Goal: Task Accomplishment & Management: Manage account settings

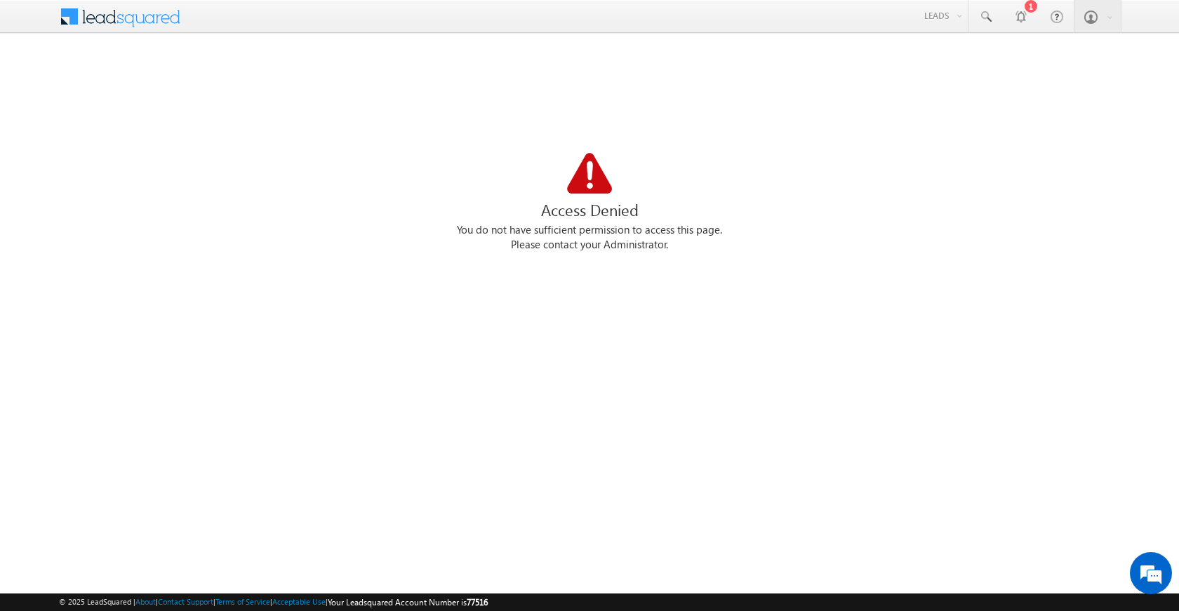
click at [630, 254] on div "Access Denied You do not have sufficient permission to access this page. Please…" at bounding box center [589, 222] width 1061 height 351
drag, startPoint x: 0, startPoint y: 0, endPoint x: 630, endPoint y: 255, distance: 679.7
click at [630, 255] on div "Access Denied You do not have sufficient permission to access this page. Please…" at bounding box center [589, 222] width 1061 height 351
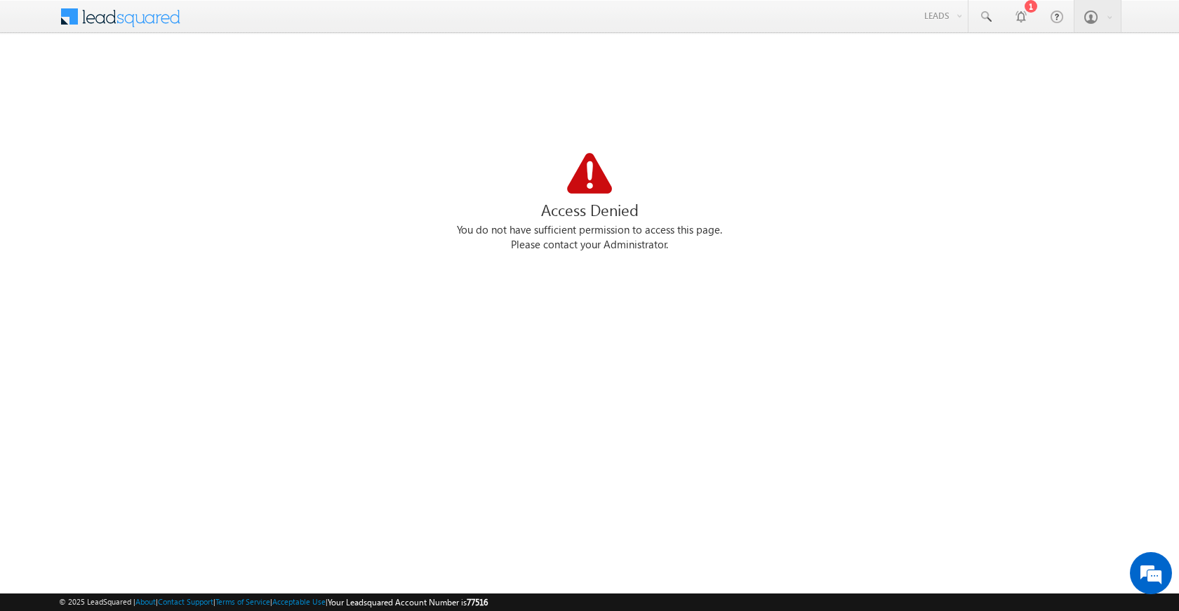
click at [632, 241] on div "Please contact your Administrator." at bounding box center [589, 245] width 1061 height 15
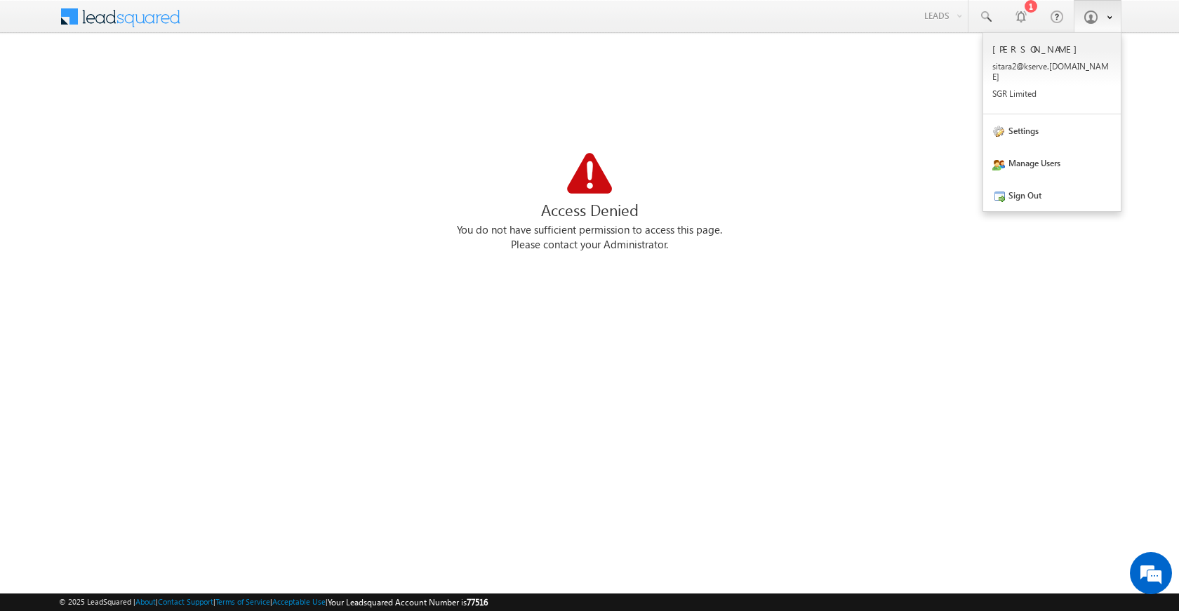
click at [1096, 13] on span at bounding box center [1091, 17] width 14 height 14
click at [1091, 20] on span at bounding box center [1091, 17] width 14 height 14
click at [1106, 17] on span at bounding box center [1106, 17] width 12 height 12
click at [1111, 16] on b at bounding box center [1109, 16] width 5 height 8
click at [1043, 189] on link "Sign Out" at bounding box center [1052, 195] width 138 height 32
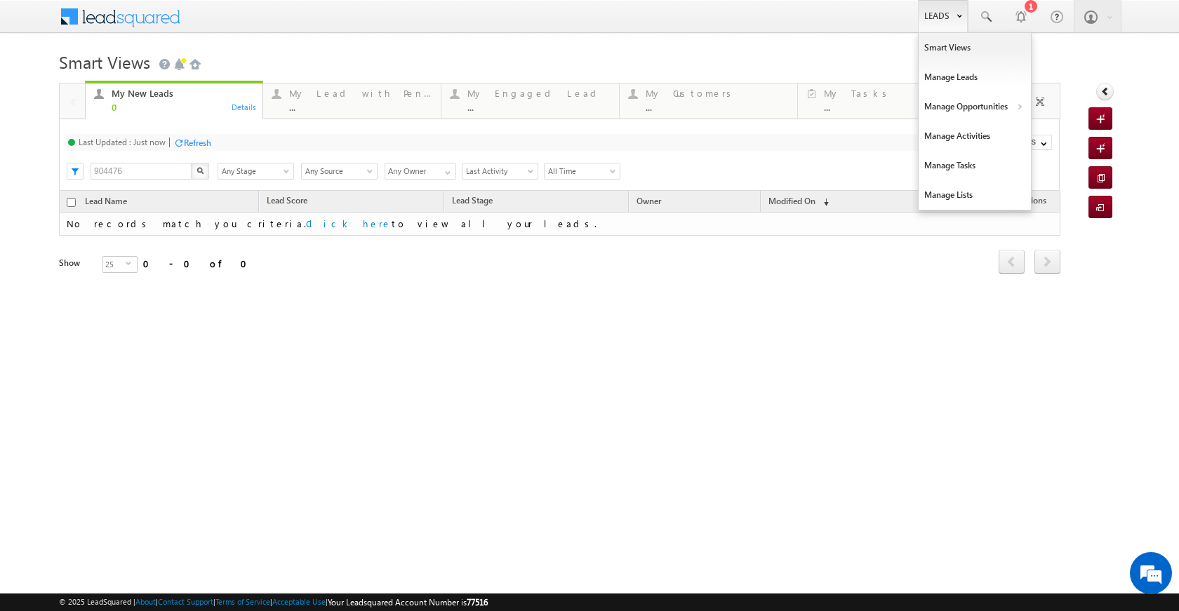
click at [963, 22] on link "Leads" at bounding box center [943, 16] width 50 height 32
click at [975, 107] on link "Manage Opportunities" at bounding box center [975, 106] width 112 height 29
click at [959, 22] on link "Leads" at bounding box center [943, 16] width 50 height 32
click at [964, 114] on link "Manage Opportunities" at bounding box center [975, 106] width 112 height 29
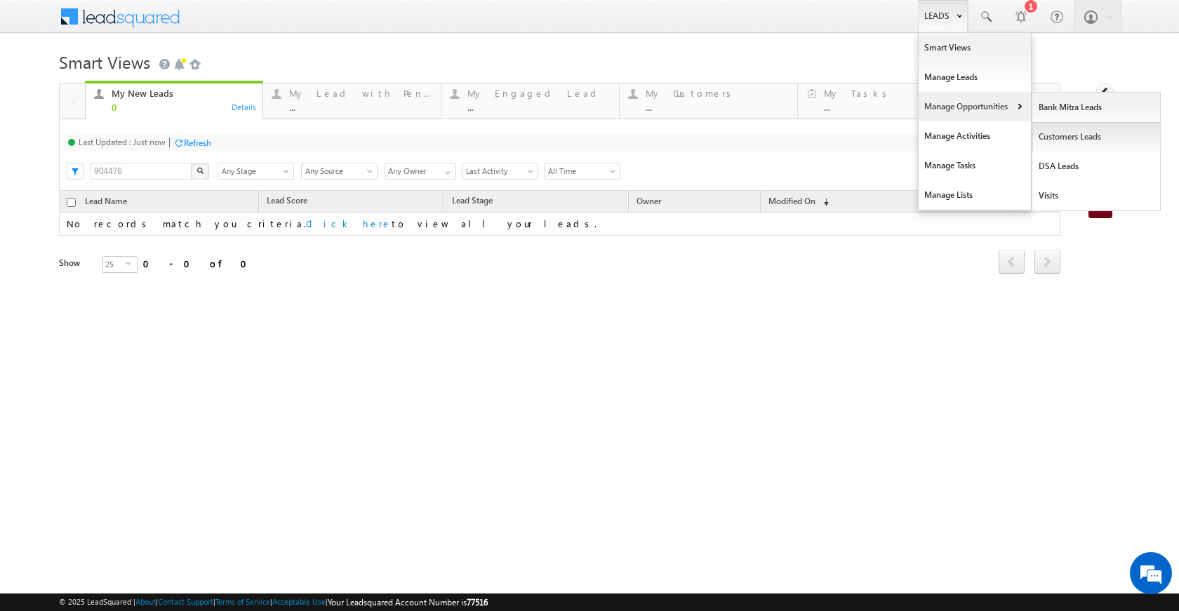
click at [1077, 142] on link "Customers Leads" at bounding box center [1096, 136] width 128 height 29
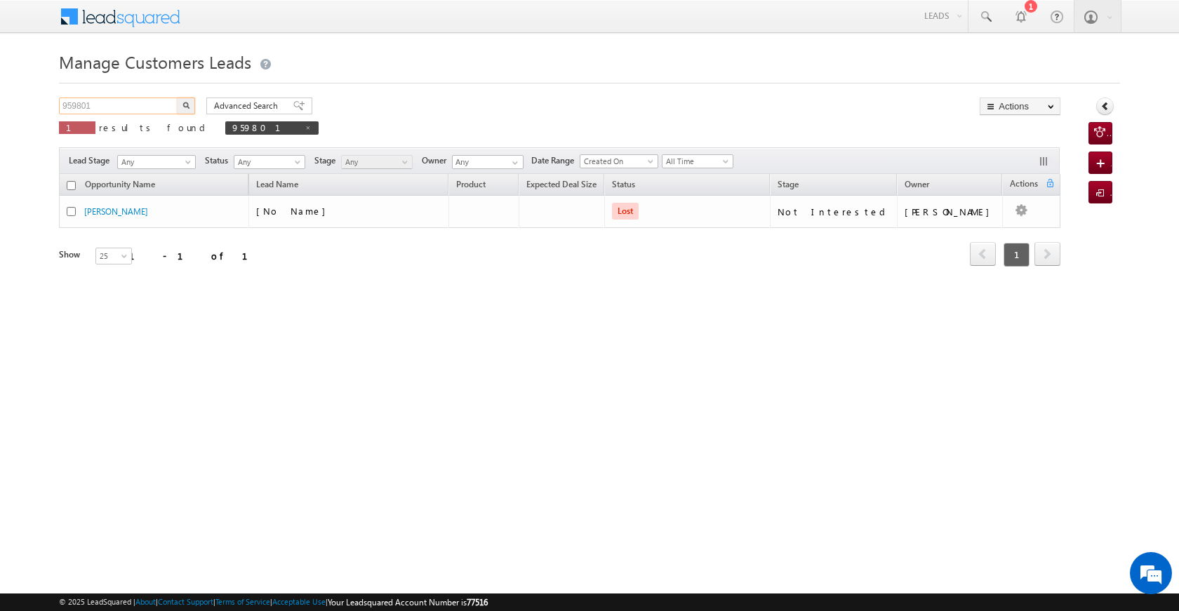
drag, startPoint x: 95, startPoint y: 105, endPoint x: 30, endPoint y: 91, distance: 66.2
click at [30, 91] on body "Menu Satyam Saroj sitar a2@ks erve." at bounding box center [589, 199] width 1179 height 398
type input "Search Customers Leads"
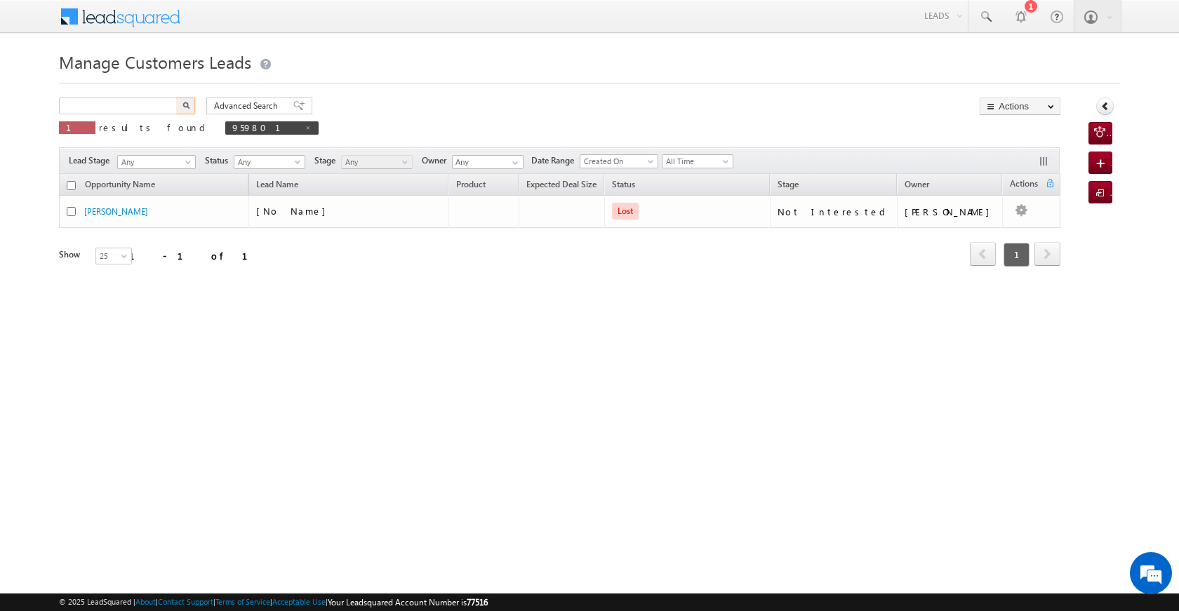
type input "Search Customers Leads"
click at [103, 114] on div "Search Customers Leads X 1 results found 959801" at bounding box center [189, 118] width 260 height 40
click at [100, 93] on div "Manage Customers Leads Search Customers Leads X 1 results found 959801 Advanced…" at bounding box center [589, 222] width 1061 height 351
click at [100, 95] on div "Manage Customers Leads Search Customers Leads X 1 results found 959801 Advanced…" at bounding box center [589, 222] width 1061 height 351
click at [100, 102] on input "text" at bounding box center [119, 106] width 120 height 17
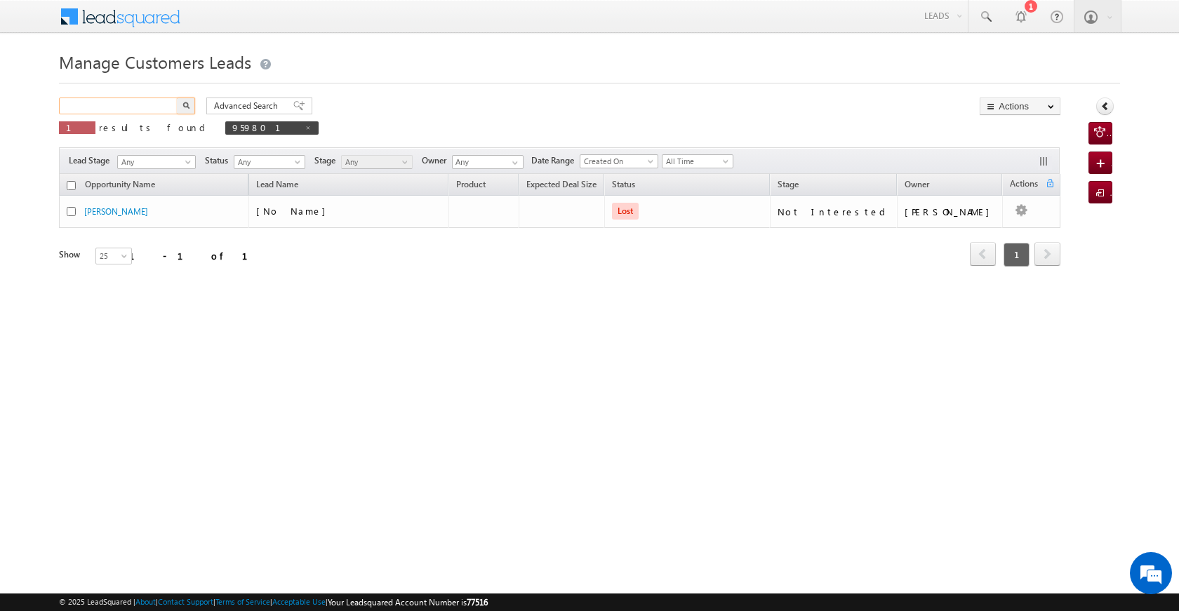
paste input "964317"
click at [192, 104] on button "button" at bounding box center [186, 106] width 18 height 17
drag, startPoint x: 102, startPoint y: 102, endPoint x: 52, endPoint y: 100, distance: 50.6
click at [52, 100] on body "Menu Satyam Saroj sitar a2@ks erve." at bounding box center [589, 199] width 1179 height 398
paste input "5831"
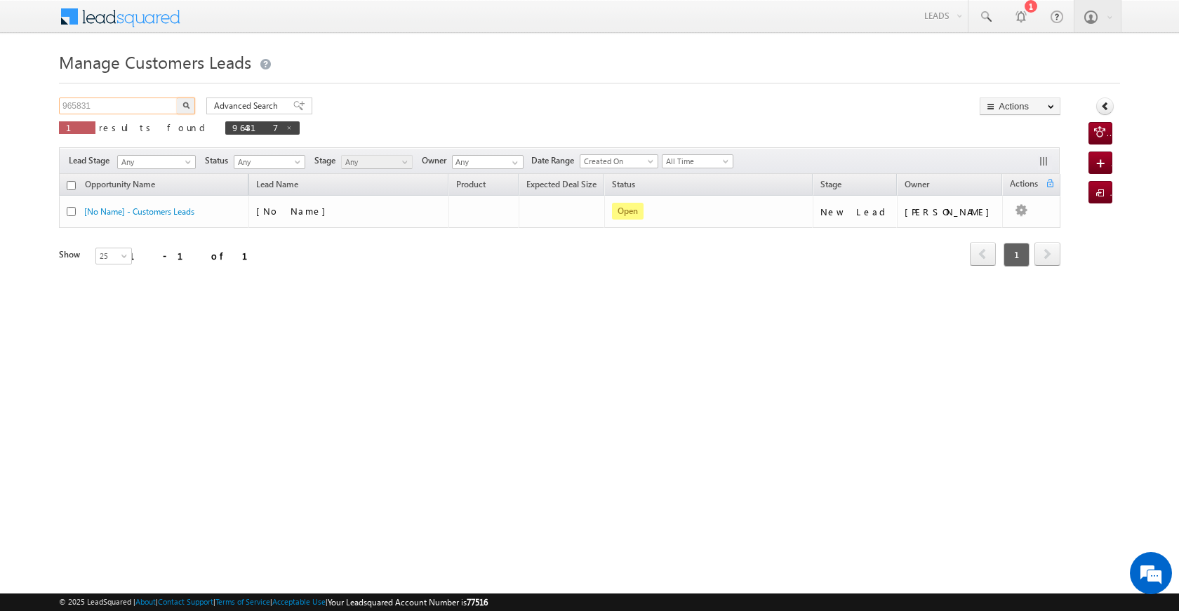
type input "965831"
click at [189, 101] on button "button" at bounding box center [186, 106] width 18 height 17
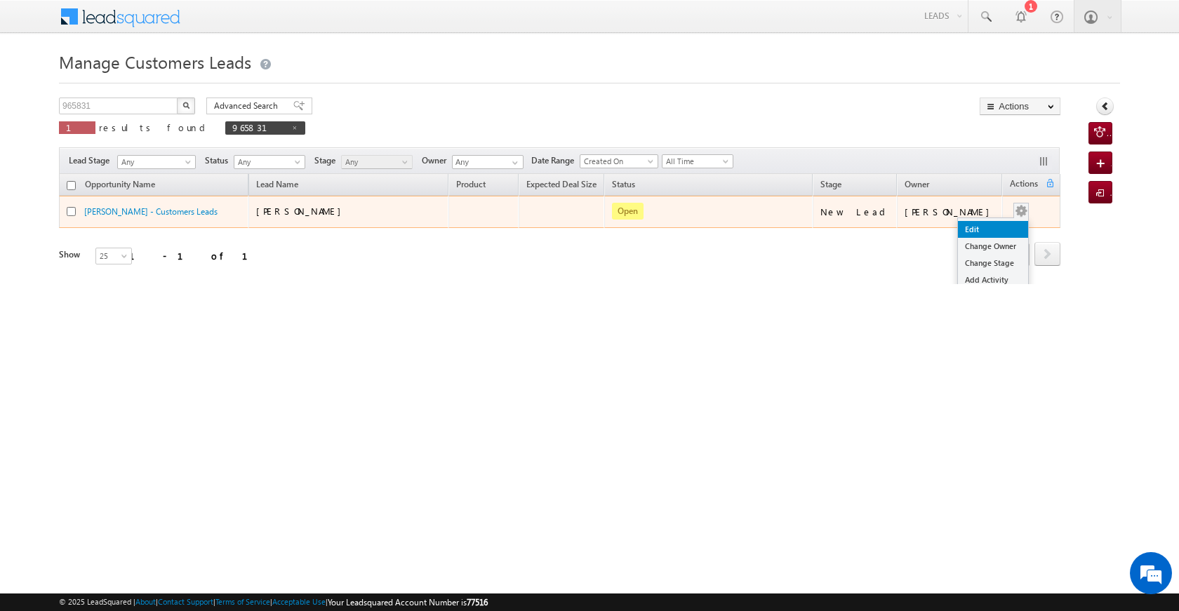
click at [973, 223] on link "Edit" at bounding box center [993, 229] width 70 height 17
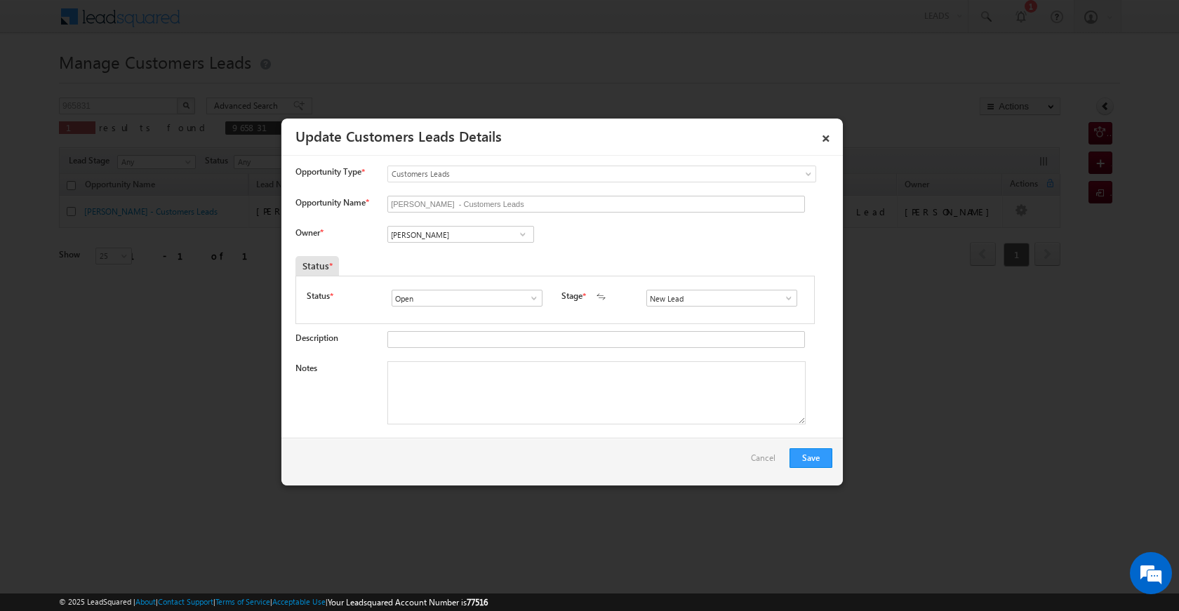
click at [521, 235] on span at bounding box center [523, 234] width 14 height 11
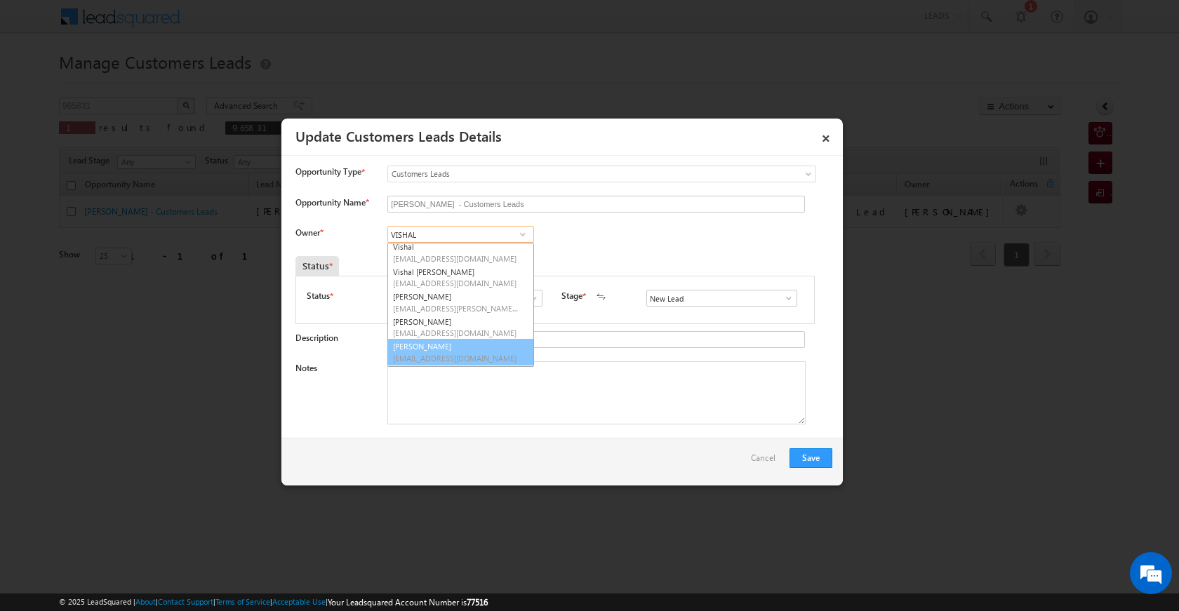
scroll to position [53, 0]
click at [494, 364] on link "Vishal Singh Shekhawat vishal.shekhawat@sgrlimited.in" at bounding box center [460, 353] width 147 height 27
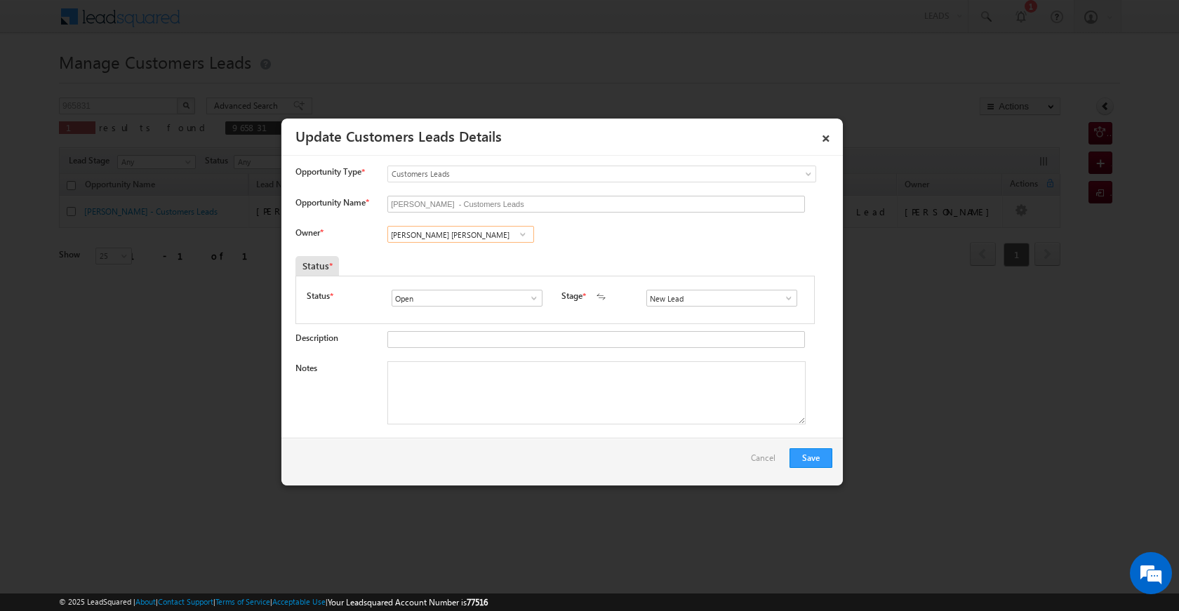
type input "Vishal Singh Shekhawat"
click at [518, 241] on link at bounding box center [523, 234] width 18 height 14
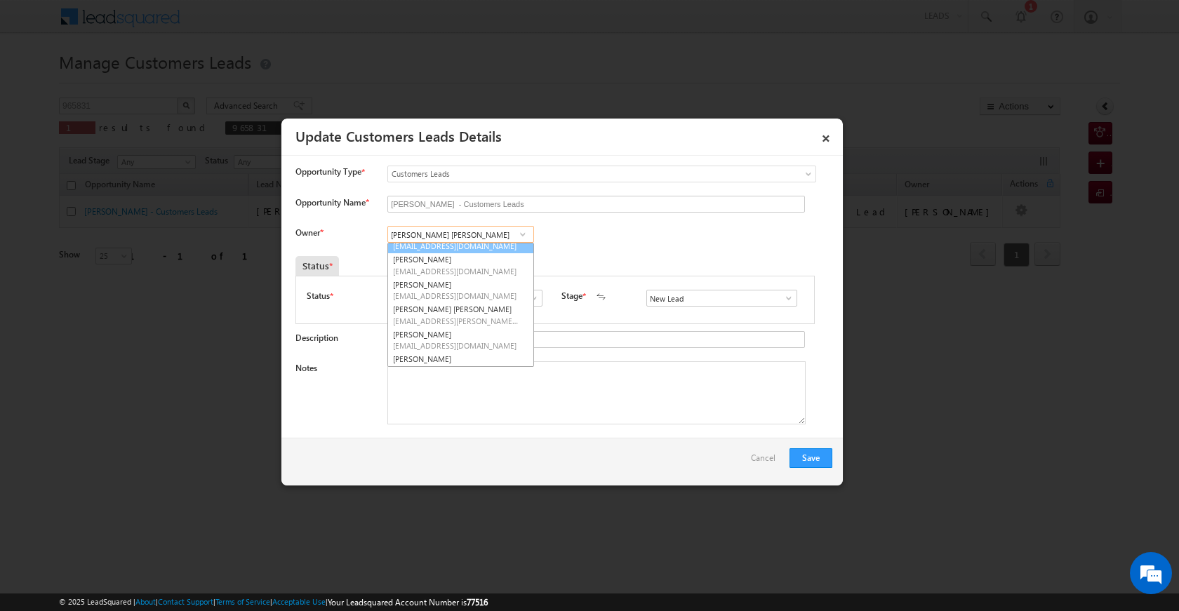
scroll to position [175, 0]
click at [522, 230] on span at bounding box center [523, 234] width 14 height 11
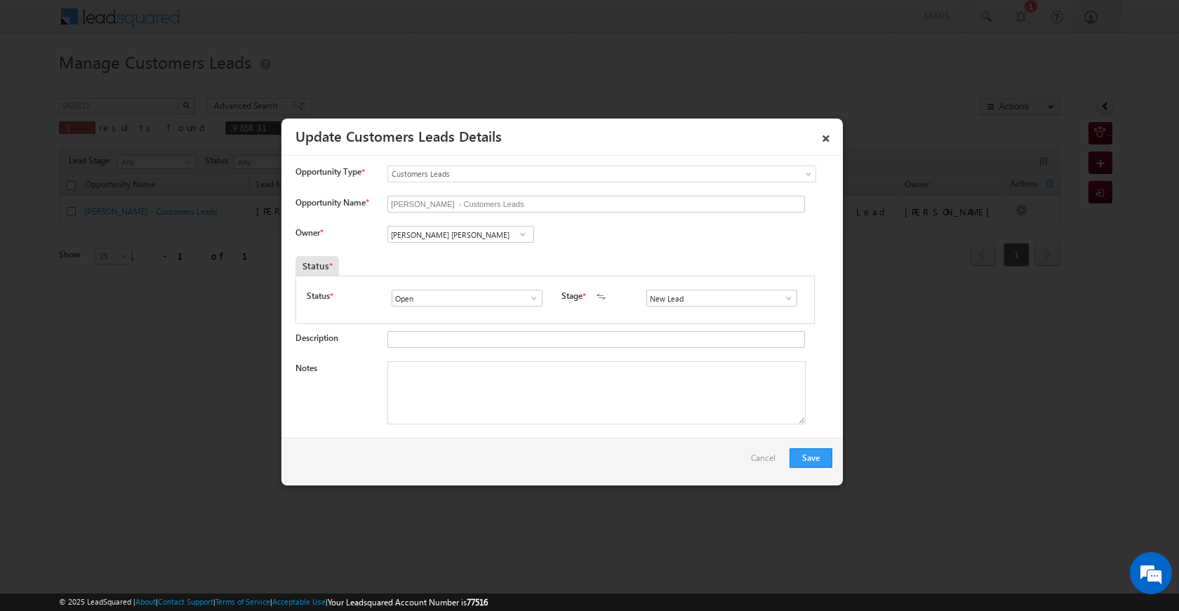
click at [520, 232] on span at bounding box center [523, 234] width 14 height 11
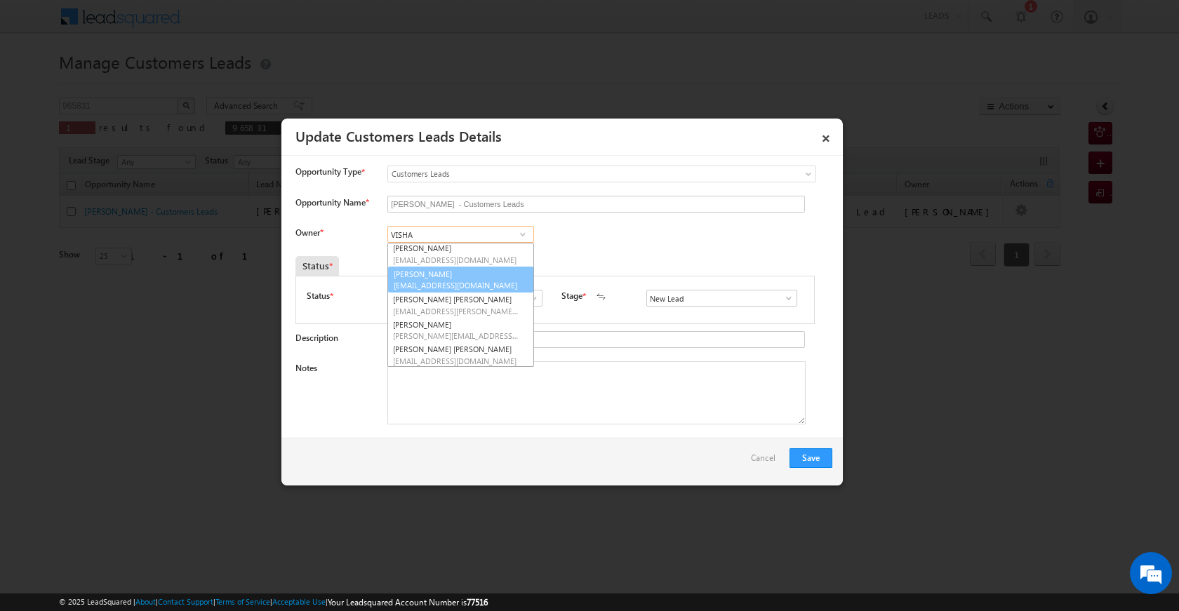
scroll to position [100, 0]
click at [465, 263] on span "vishal.g@sgrlimited.in" at bounding box center [456, 262] width 126 height 11
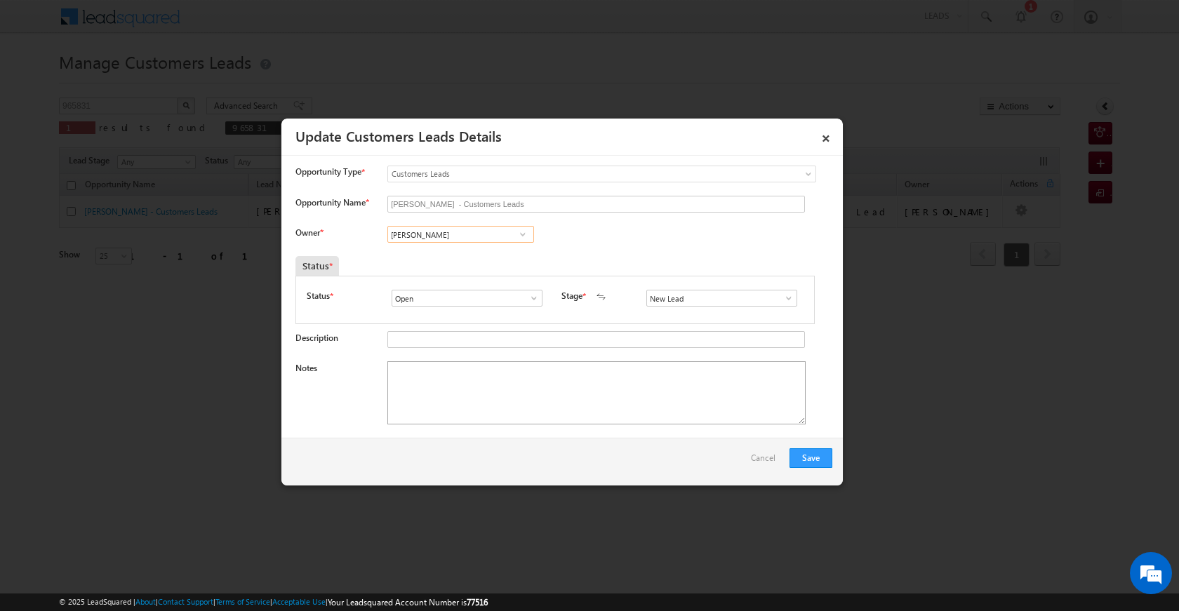
type input "Vishal Ghorpade"
click at [467, 413] on textarea "Notes" at bounding box center [596, 392] width 418 height 63
click at [523, 394] on textarea "Notes" at bounding box center [596, 392] width 418 height 63
click at [787, 302] on span at bounding box center [789, 298] width 14 height 11
click at [709, 353] on link "Sales Marked" at bounding box center [721, 358] width 150 height 16
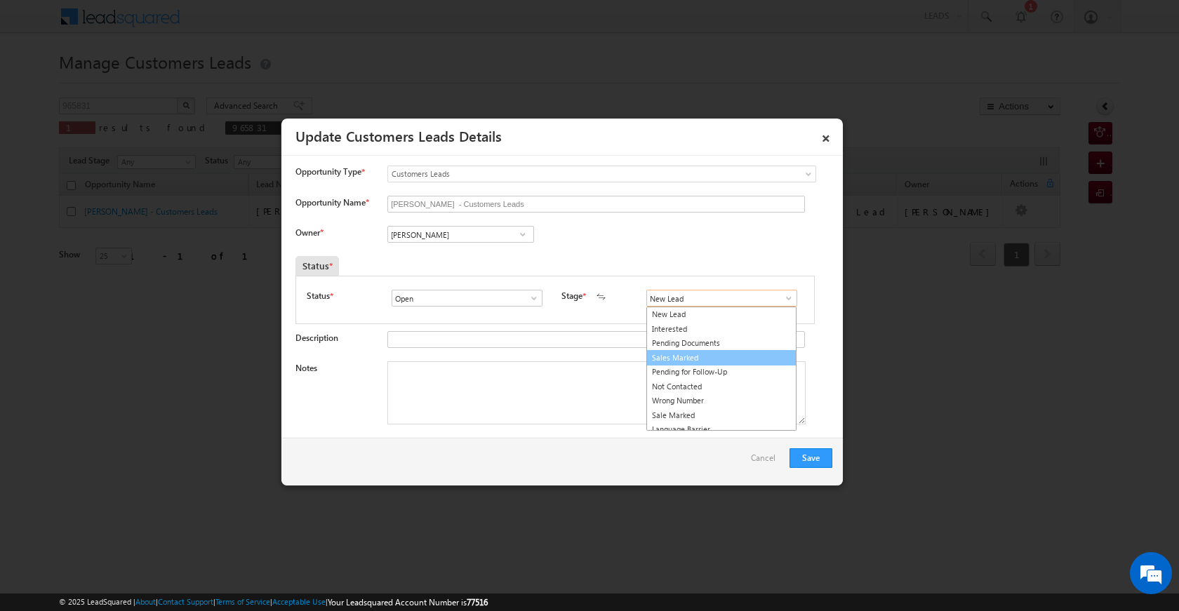
type input "Sales Marked"
click at [568, 391] on textarea "Notes" at bounding box center [596, 392] width 418 height 63
click at [486, 377] on textarea "Notes" at bounding box center [596, 392] width 418 height 63
paste textarea "KOK SINGH 8689929022 TOPUP NEED 5 LAC GWALIOR TO 474001 VISIT SHEDULY BY TOMARR…"
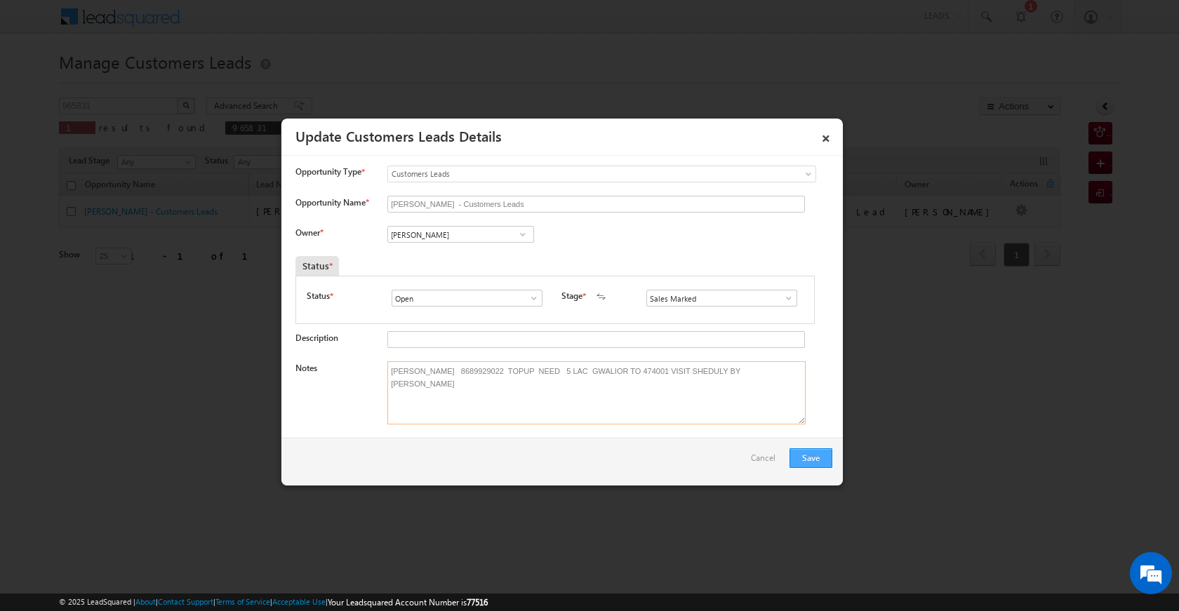
type textarea "KOK SINGH 8689929022 TOPUP NEED 5 LAC GWALIOR TO 474001 VISIT SHEDULY BY TOMARR…"
click at [809, 460] on button "Save" at bounding box center [810, 458] width 43 height 20
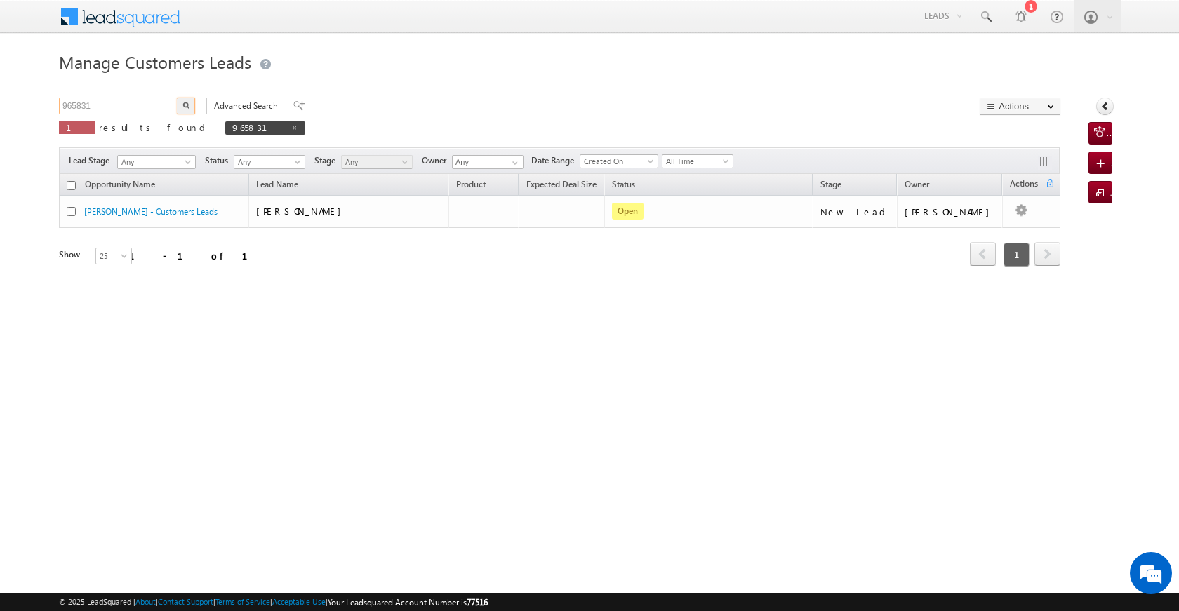
drag, startPoint x: 97, startPoint y: 106, endPoint x: 41, endPoint y: 106, distance: 55.4
click at [41, 106] on body "Menu Satyam Saroj sitar a2@ks erve." at bounding box center [589, 199] width 1179 height 398
paste input "1420"
type input "961420"
click at [189, 103] on button "button" at bounding box center [186, 106] width 18 height 17
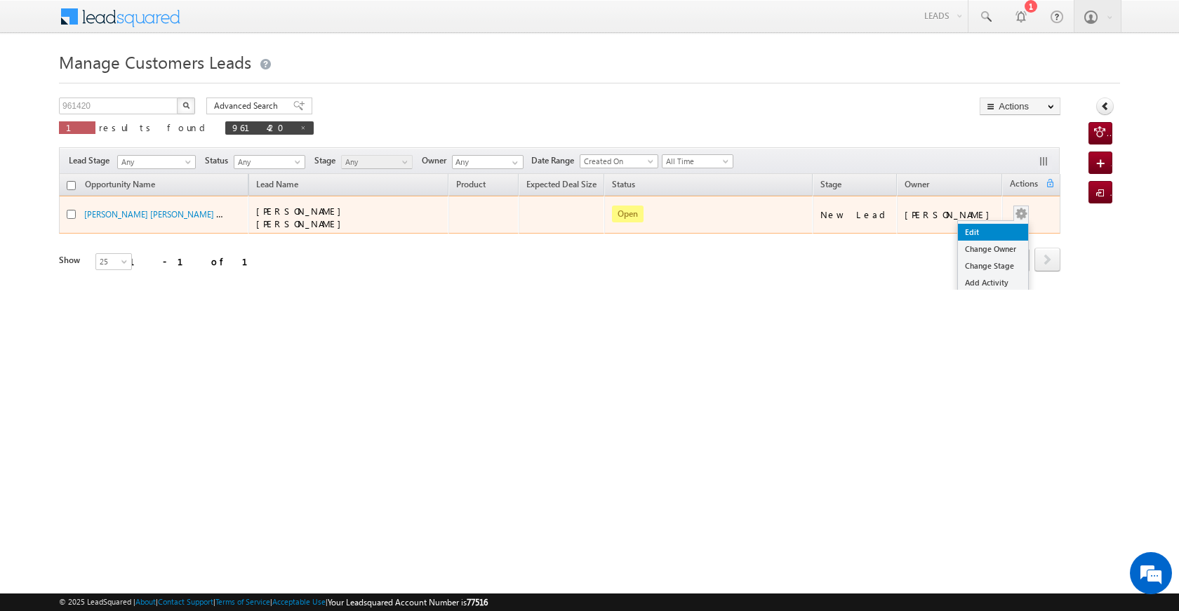
click at [993, 224] on link "Edit" at bounding box center [993, 232] width 70 height 17
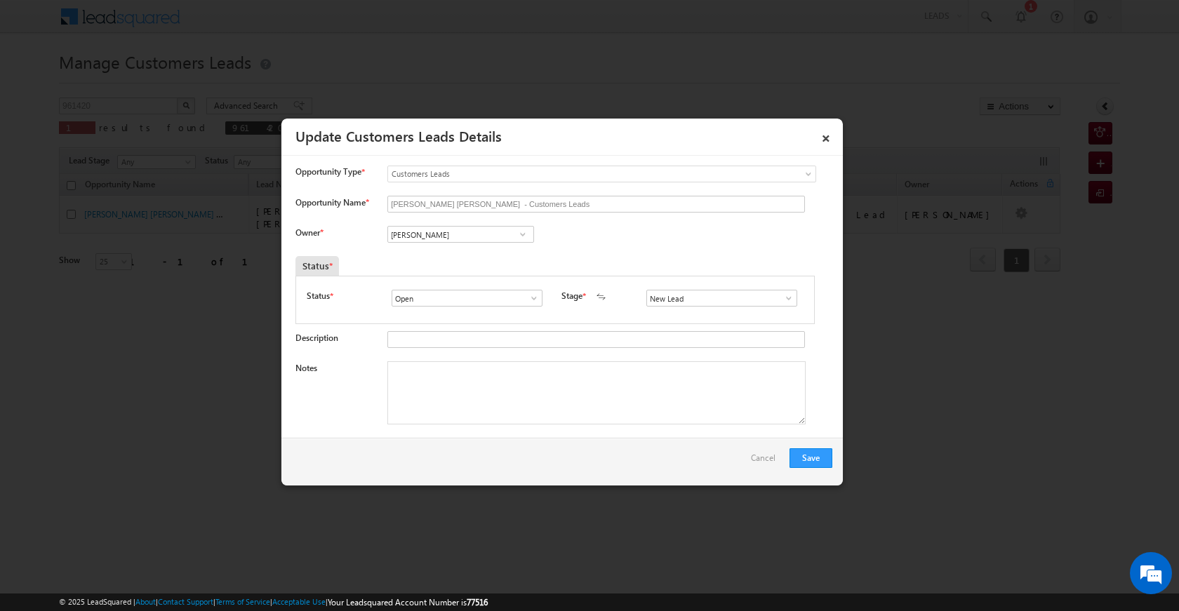
click at [520, 234] on span at bounding box center [523, 234] width 14 height 11
click at [485, 260] on span "sani.tomar@sgrlimited.in" at bounding box center [456, 262] width 126 height 11
type input "Sani Tomar"
click at [576, 417] on textarea "Notes" at bounding box center [596, 392] width 418 height 63
click at [783, 294] on span at bounding box center [789, 298] width 14 height 11
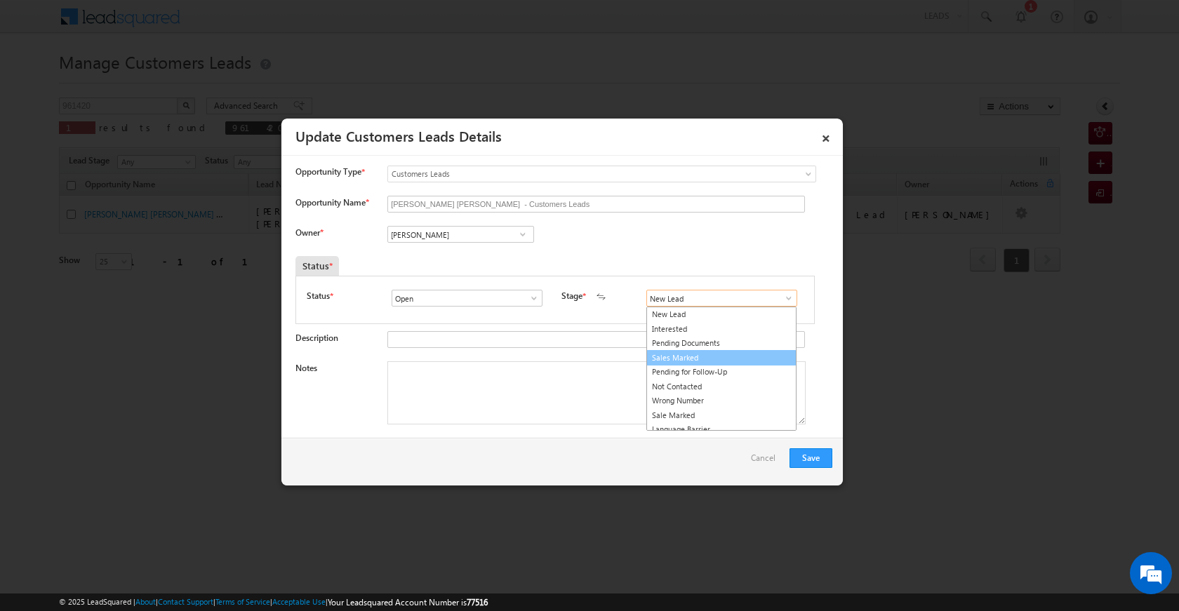
click at [720, 361] on link "Sales Marked" at bounding box center [721, 358] width 150 height 16
type input "Sales Marked"
click at [559, 392] on textarea "Notes" at bounding box center [596, 392] width 418 height 63
paste textarea "961420"
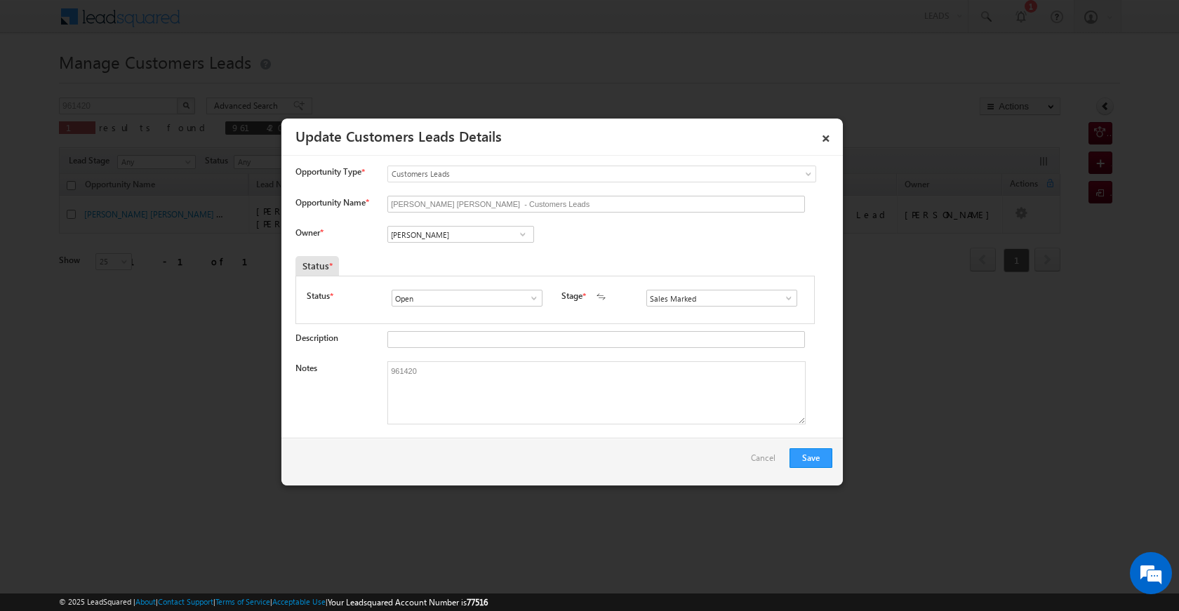
click at [479, 406] on textarea "961420" at bounding box center [596, 392] width 418 height 63
paste textarea "OWN PLOT SECO LOAN PLOT VAILUE 14 LOAN 28 LAC SERVICE INCOME 50 K HOUSE WIFE So…"
type textarea "961420 OWN PLOT SECO LOAN PLOT VAILUE 14 LOAN 28 LAC SERVICE INCOME 50 K HOUSE …"
click at [827, 458] on button "Save" at bounding box center [810, 458] width 43 height 20
